Goal: Book appointment/travel/reservation

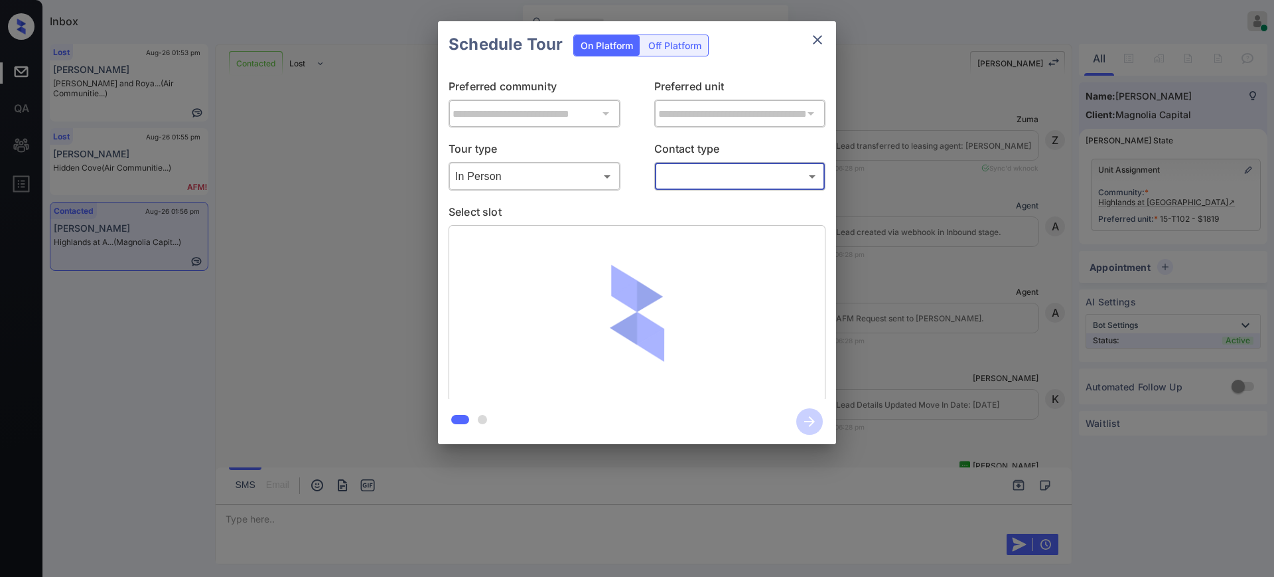
scroll to position [2330, 0]
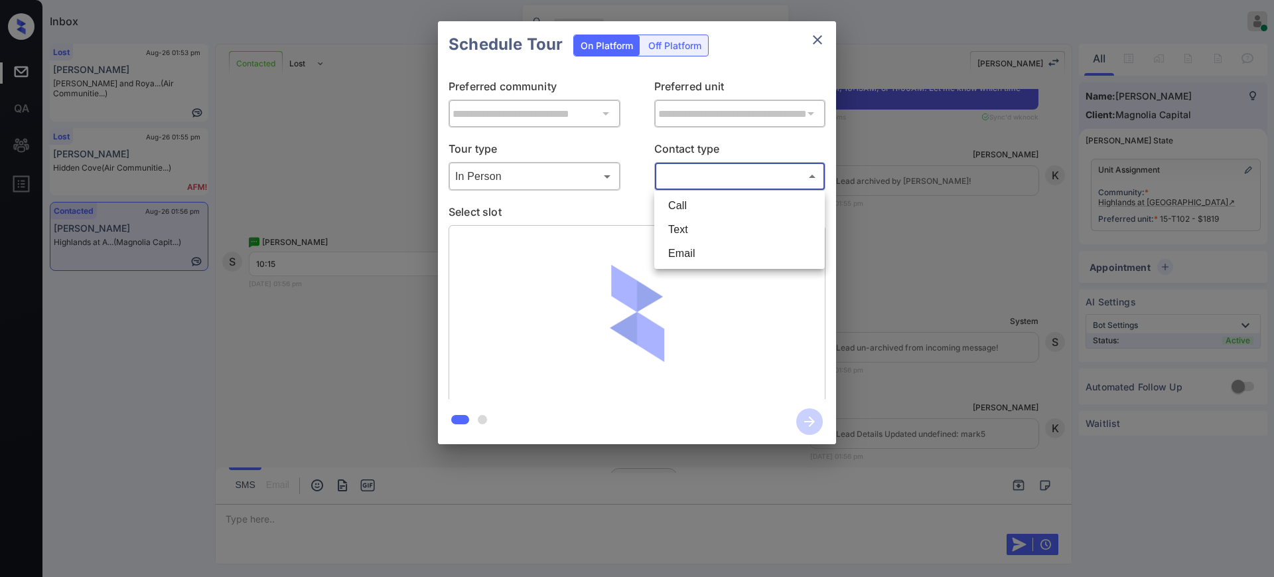
click at [687, 173] on body "Inbox [PERSON_NAME] Online Set yourself offline Set yourself on break Profile S…" at bounding box center [637, 288] width 1274 height 577
click at [676, 228] on li "Text" at bounding box center [740, 230] width 164 height 24
type input "****"
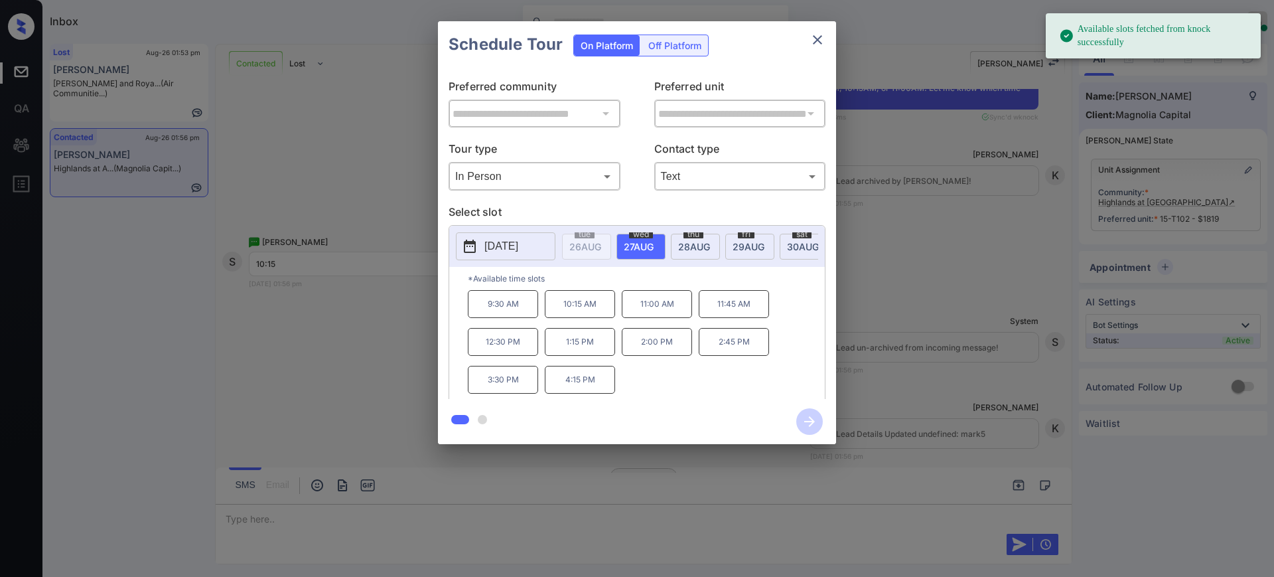
click at [798, 237] on span "sat" at bounding box center [802, 234] width 19 height 8
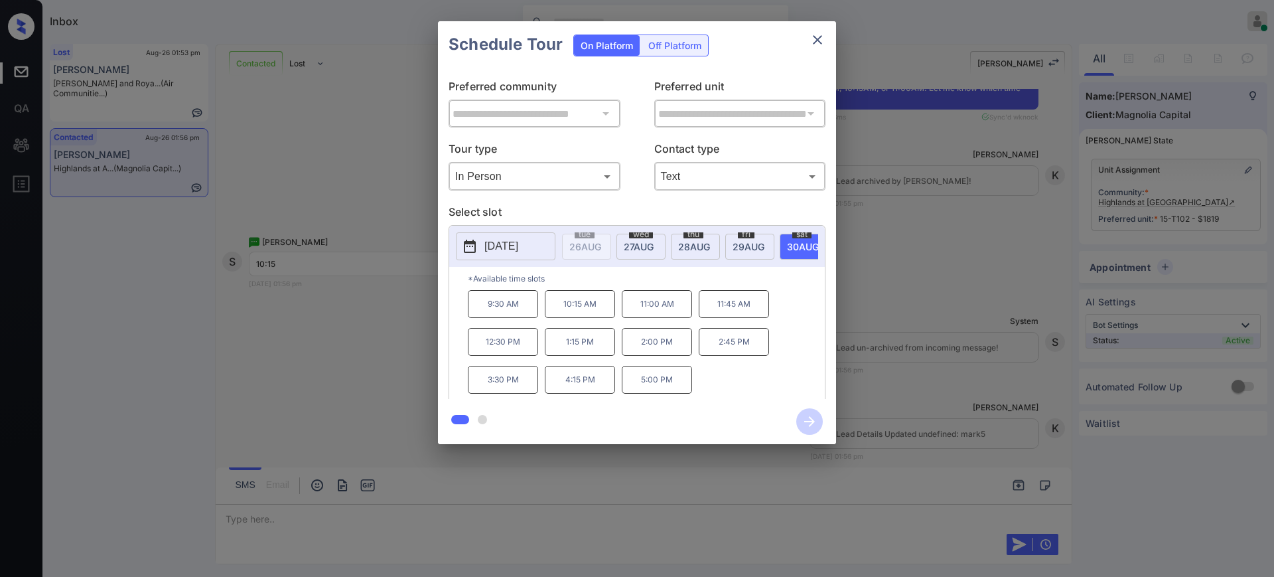
click at [587, 318] on p "10:15 AM" at bounding box center [580, 304] width 70 height 28
click at [808, 423] on icon "button" at bounding box center [810, 421] width 27 height 27
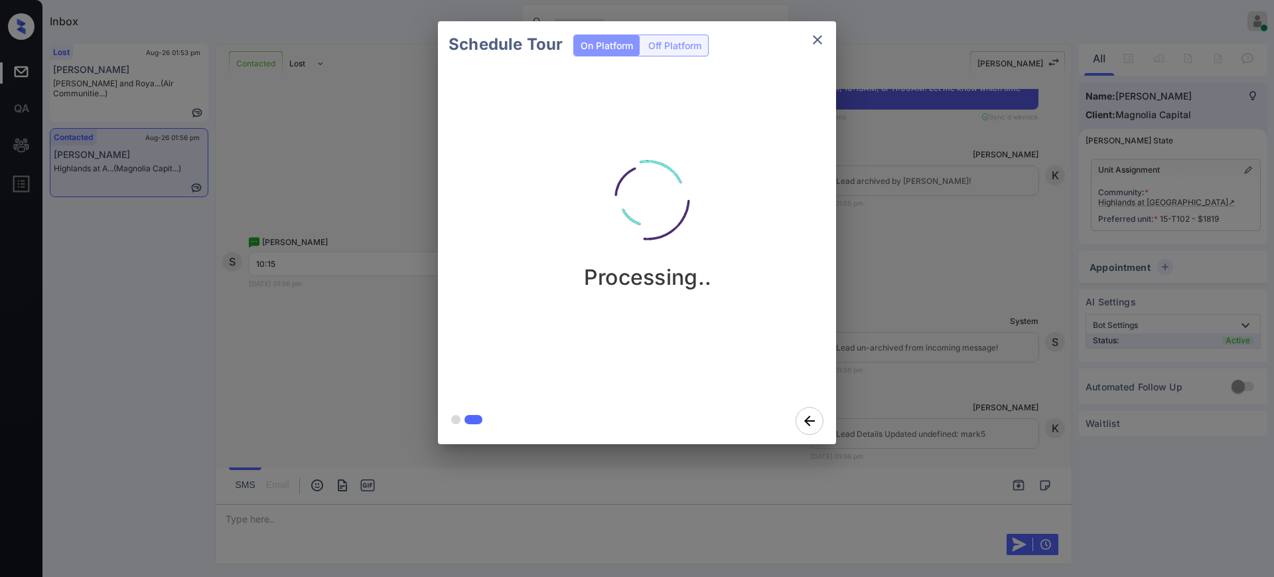
click at [947, 353] on div "Schedule Tour On Platform Off Platform Processing.." at bounding box center [637, 232] width 1274 height 465
